Goal: Task Accomplishment & Management: Use online tool/utility

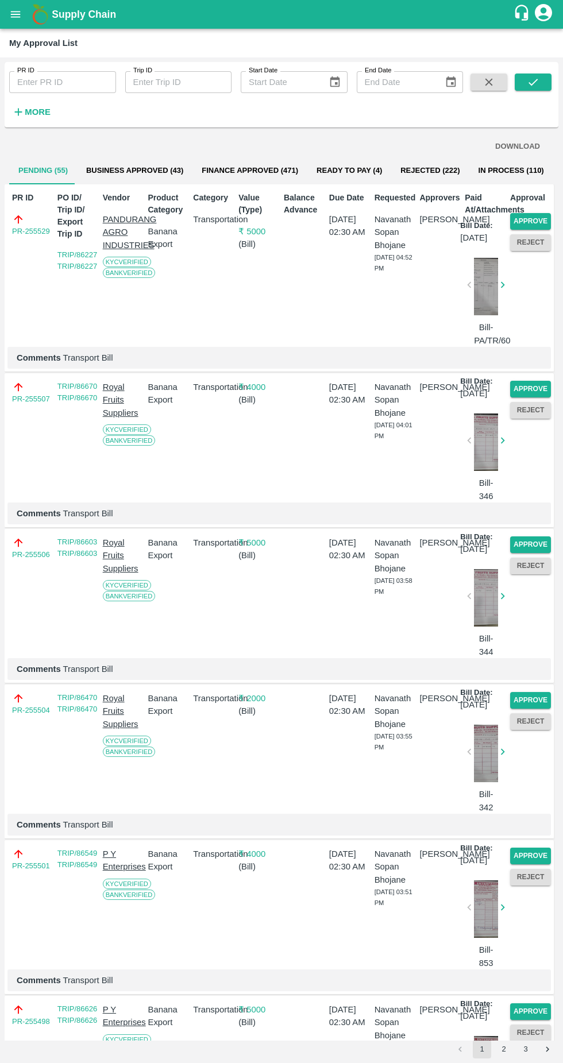
click at [531, 214] on button "Approve" at bounding box center [530, 221] width 41 height 17
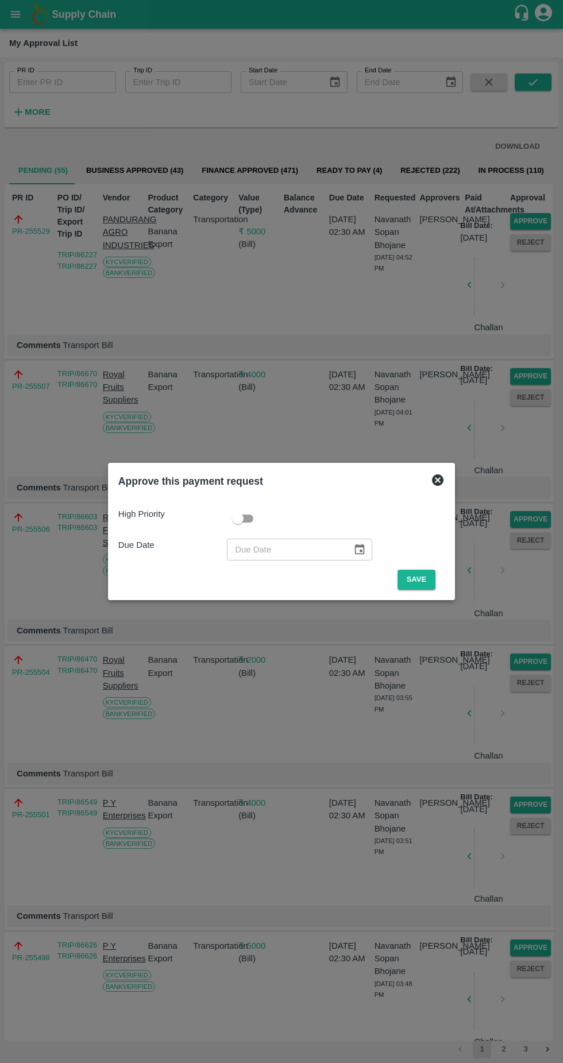
click at [419, 580] on button "Save" at bounding box center [416, 580] width 38 height 20
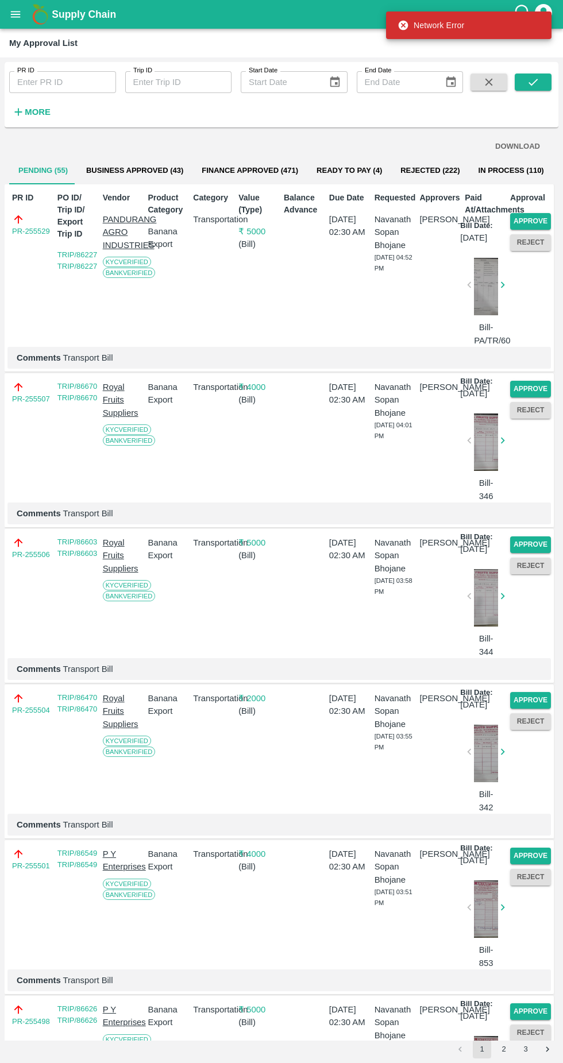
click at [536, 221] on button "Approve" at bounding box center [530, 221] width 41 height 17
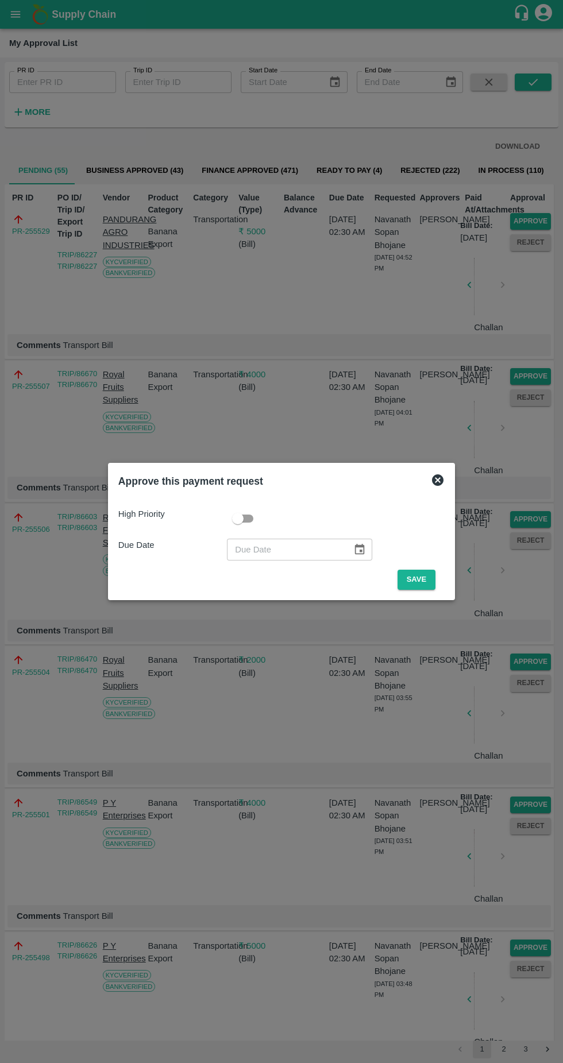
click at [417, 582] on button "Save" at bounding box center [416, 580] width 38 height 20
